Goal: Ask a question

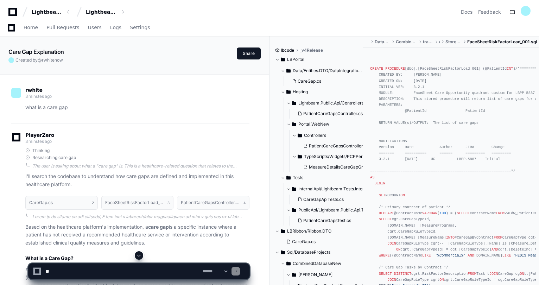
scroll to position [674, 0]
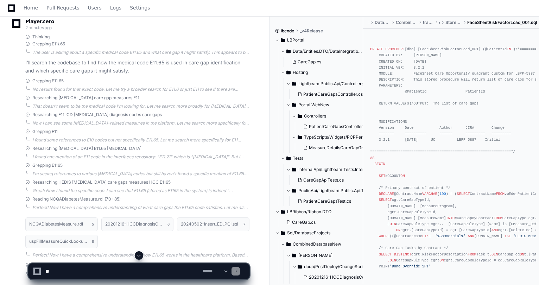
click at [292, 12] on div "Home Pull Requests Users Logs Settings" at bounding box center [269, 8] width 522 height 16
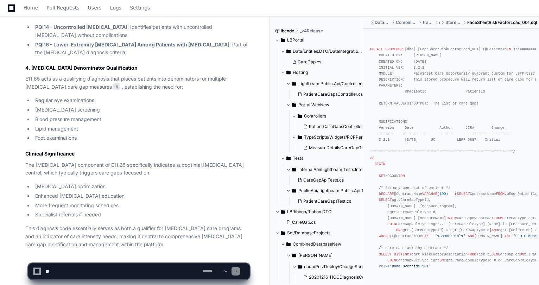
scroll to position [1163, 0]
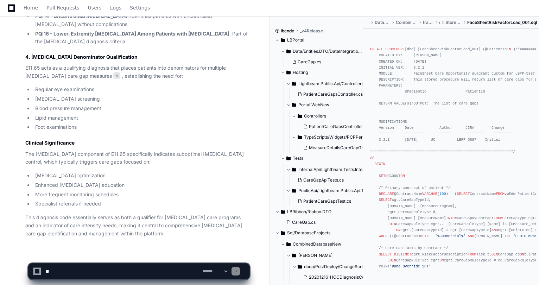
drag, startPoint x: 406, startPoint y: 272, endPoint x: 492, endPoint y: 276, distance: 85.8
click at [492, 276] on div "**********" at bounding box center [269, 268] width 539 height 34
click at [228, 271] on select "**********" at bounding box center [214, 271] width 27 height 5
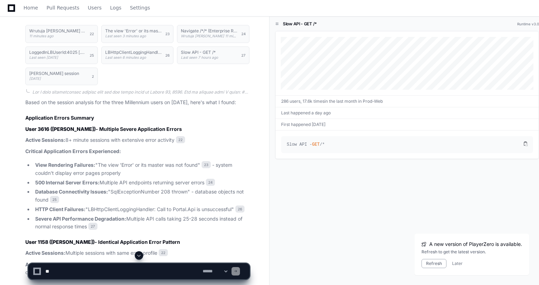
scroll to position [1963, 0]
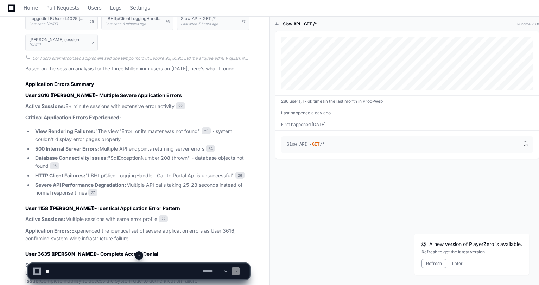
click at [128, 143] on li "View Rendering Failures: "The view 'Error' or its master was not found" 23 - sy…" at bounding box center [141, 135] width 216 height 16
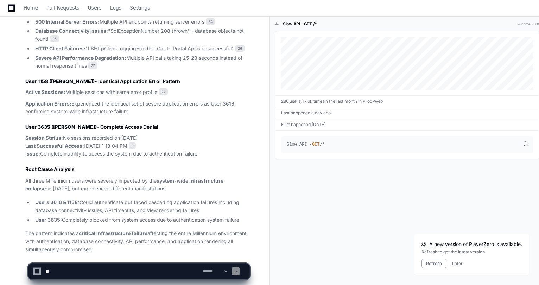
scroll to position [2135, 0]
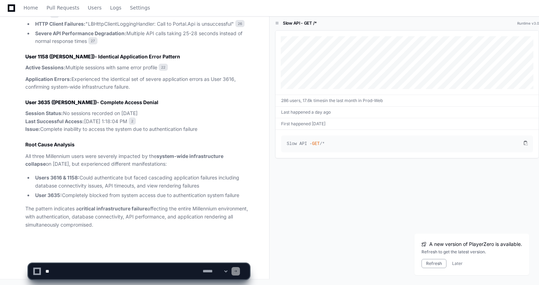
click at [69, 125] on p "Session Status: No sessions recorded on August 13, 2025 Last Successful Access:…" at bounding box center [137, 121] width 224 height 24
click at [124, 170] on article "Based on the session analysis for the three Millennium users on August 13, 2025…" at bounding box center [137, 70] width 224 height 315
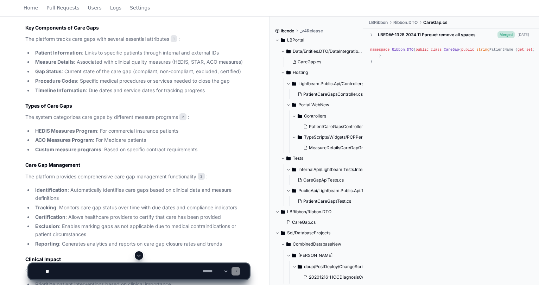
scroll to position [422, 0]
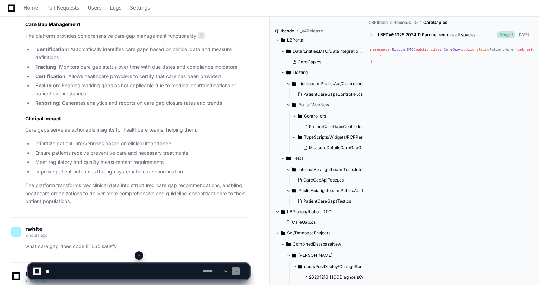
click at [73, 244] on p "what care gap does code E11.65 satisfy" at bounding box center [137, 246] width 224 height 8
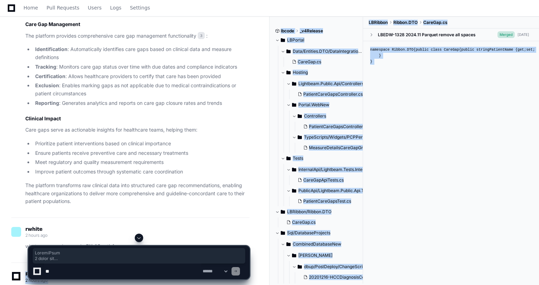
drag, startPoint x: 124, startPoint y: 244, endPoint x: 52, endPoint y: 248, distance: 72.5
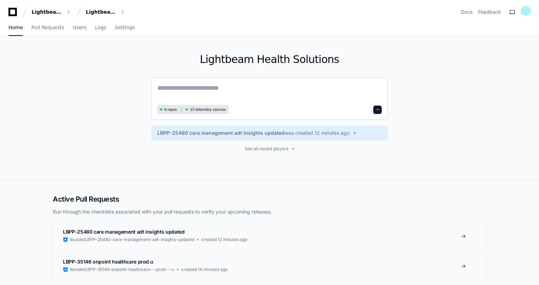
drag, startPoint x: 194, startPoint y: 91, endPoint x: 191, endPoint y: 89, distance: 3.9
click at [191, 89] on textarea at bounding box center [269, 93] width 224 height 20
type textarea "**********"
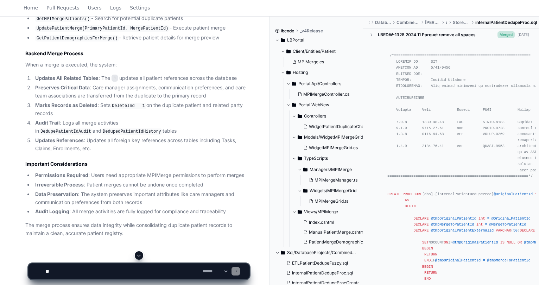
scroll to position [730, 0]
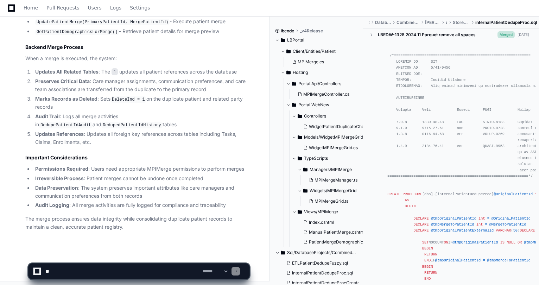
click at [78, 269] on textarea at bounding box center [122, 270] width 157 height 15
paste textarea "**********"
click at [149, 266] on textarea at bounding box center [122, 270] width 157 height 15
click at [142, 271] on textarea at bounding box center [122, 270] width 157 height 15
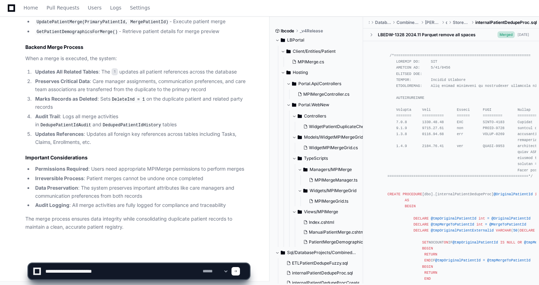
paste textarea "**********"
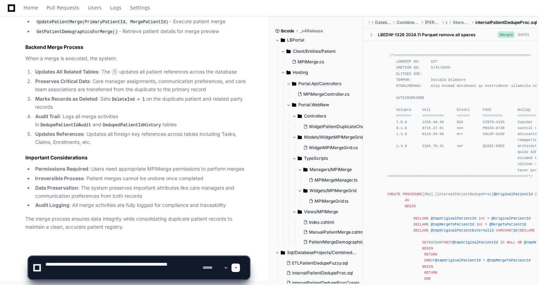
type textarea "**********"
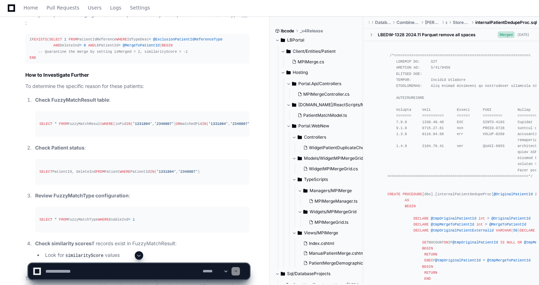
scroll to position [1589, 0]
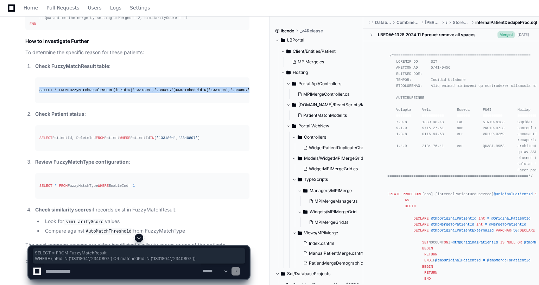
drag, startPoint x: 197, startPoint y: 88, endPoint x: 38, endPoint y: 80, distance: 159.1
click at [38, 80] on pre "SELECT * FROM FuzzyMatchResult WHERE (inPid IN ( '1331804' , '2340807' ) OR mat…" at bounding box center [142, 90] width 214 height 26
copy div "SELECT * FROM FuzzyMatchResult WHERE (inPid IN ( '1331804' , '2340807' ) OR mat…"
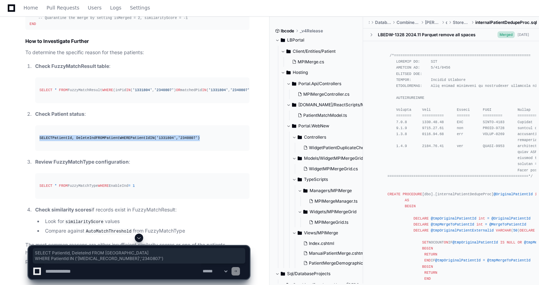
drag, startPoint x: 133, startPoint y: 142, endPoint x: 33, endPoint y: 129, distance: 100.6
click at [33, 129] on li "Check Patient status : SELECT PatientId, DeleteInd FROM Patient WHERE PatientId…" at bounding box center [141, 130] width 216 height 41
copy div "SELECT PatientId, DeleteInd FROM Patient WHERE PatientId IN ( '1331804' , '2340…"
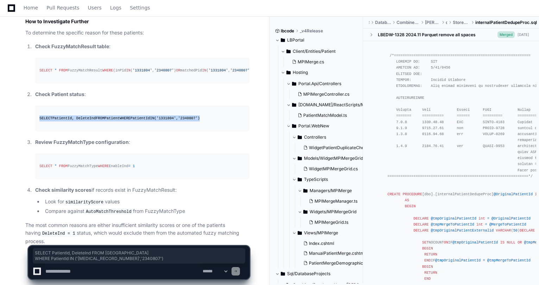
scroll to position [1620, 0]
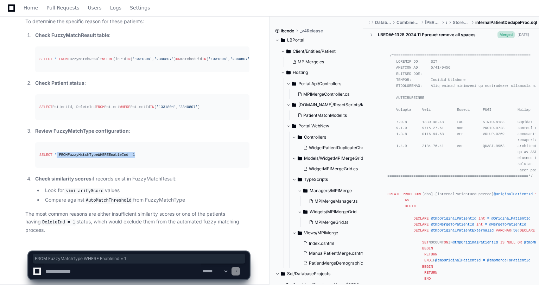
drag, startPoint x: 172, startPoint y: 156, endPoint x: 56, endPoint y: 158, distance: 116.4
click at [56, 158] on div "SELECT * FROM FuzzyMatchType WHERE EnableInd = 1" at bounding box center [142, 155] width 206 height 6
click at [144, 163] on pre "SELECT * FROM FuzzyMatchType WHERE EnableInd = 1" at bounding box center [142, 155] width 214 height 26
click at [143, 158] on div "SELECT * FROM FuzzyMatchType WHERE EnableInd = 1" at bounding box center [142, 155] width 206 height 6
drag, startPoint x: 95, startPoint y: 156, endPoint x: 49, endPoint y: 156, distance: 46.1
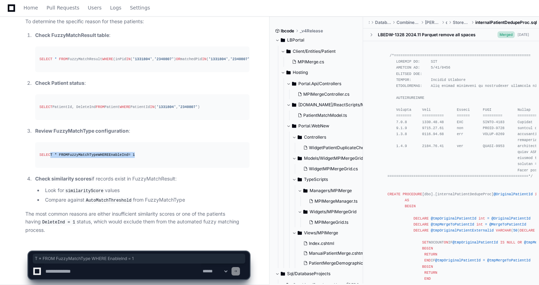
click at [49, 156] on div "SELECT * FROM FuzzyMatchType WHERE EnableInd = 1" at bounding box center [142, 155] width 206 height 6
click at [149, 152] on pre "SELECT * FROM FuzzyMatchType WHERE EnableInd = 1" at bounding box center [142, 155] width 214 height 26
drag, startPoint x: 138, startPoint y: 156, endPoint x: 39, endPoint y: 160, distance: 99.2
click at [39, 158] on div "SELECT * FROM FuzzyMatchType WHERE EnableInd = 1" at bounding box center [142, 155] width 206 height 6
copy div "SELECT * FROM FuzzyMatchType WHERE EnableInd = 1"
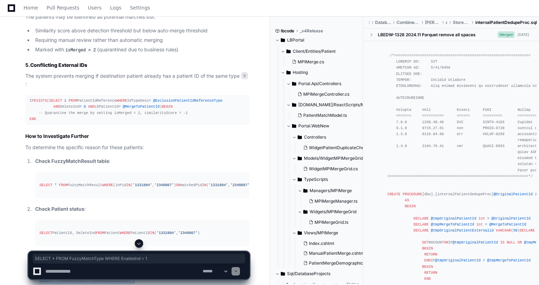
scroll to position [1409, 0]
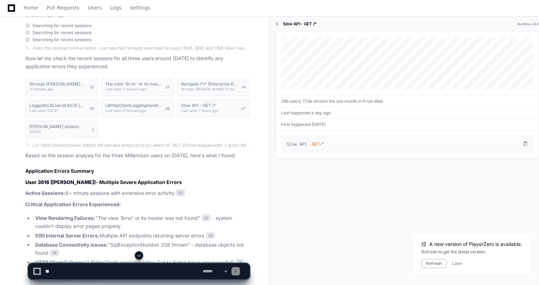
scroll to position [1819, 0]
